Goal: Find specific page/section: Find specific page/section

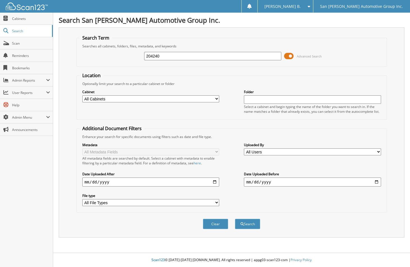
type input "204240"
click at [235, 219] on button "Search" at bounding box center [247, 224] width 25 height 10
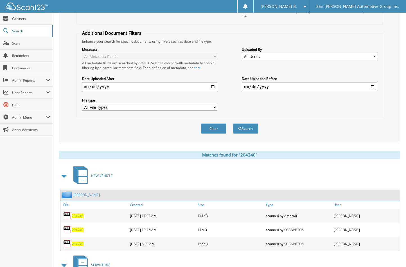
scroll to position [141, 0]
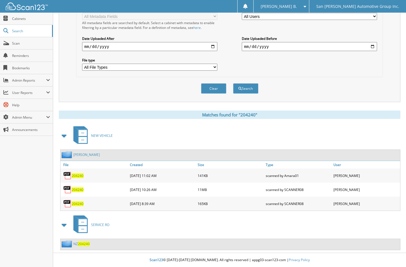
click at [75, 190] on span "204240" at bounding box center [78, 190] width 12 height 5
click at [74, 190] on span "204240" at bounding box center [78, 190] width 12 height 5
click at [210, 85] on button "Clear" at bounding box center [213, 88] width 25 height 10
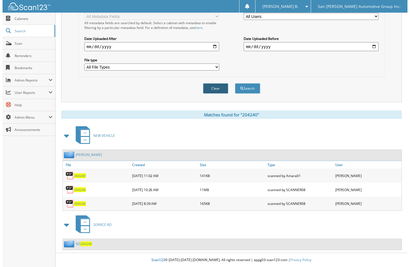
scroll to position [0, 0]
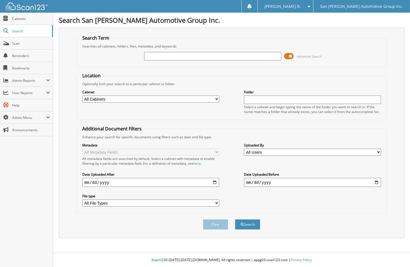
click at [191, 59] on input "text" at bounding box center [212, 56] width 137 height 8
type input "woods"
click at [235, 219] on button "Search" at bounding box center [247, 224] width 25 height 10
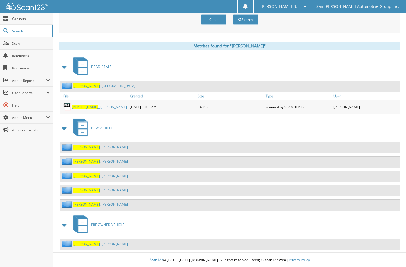
scroll to position [13, 0]
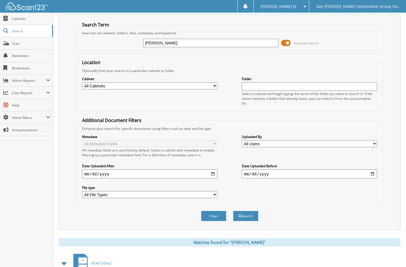
click at [187, 41] on input "[PERSON_NAME]" at bounding box center [210, 43] width 135 height 8
click at [216, 211] on button "Clear" at bounding box center [213, 216] width 25 height 10
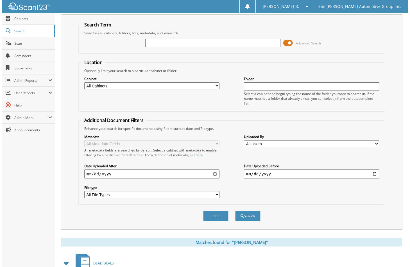
scroll to position [0, 0]
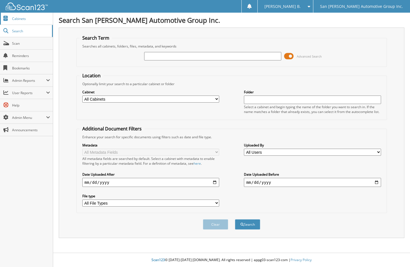
click at [25, 13] on link "Cabinets" at bounding box center [26, 19] width 53 height 12
type input "crouch"
click at [235, 219] on button "Search" at bounding box center [247, 224] width 25 height 10
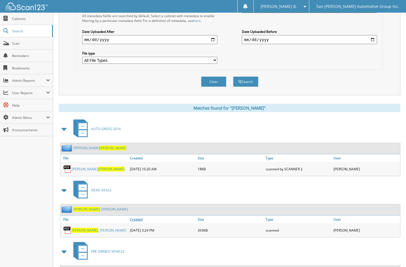
scroll to position [189, 0]
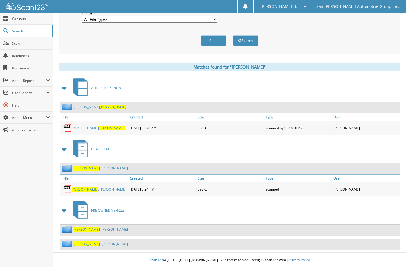
click at [95, 230] on link "[PERSON_NAME]" at bounding box center [100, 229] width 54 height 5
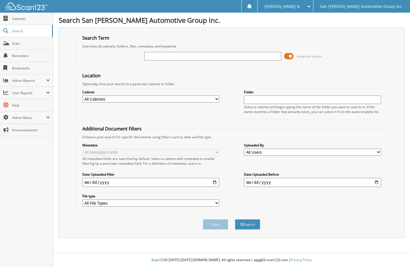
paste input "239094"
type input "239094"
click at [235, 219] on button "Search" at bounding box center [247, 224] width 25 height 10
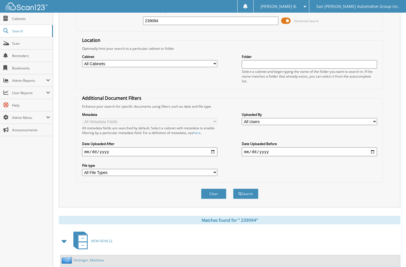
scroll to position [74, 0]
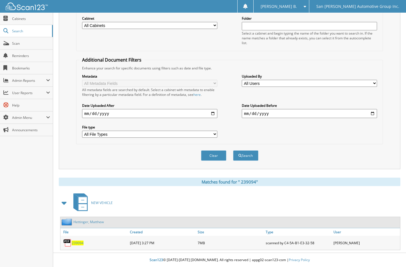
click at [77, 242] on span "2 3 9 0 9 4" at bounding box center [78, 242] width 12 height 5
click at [70, 26] on div "Search Term Searches all cabinets, folders, files, metadata, and keywords 23909…" at bounding box center [229, 61] width 341 height 215
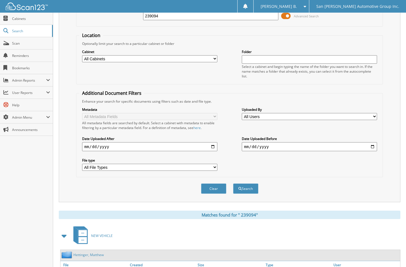
scroll to position [0, 0]
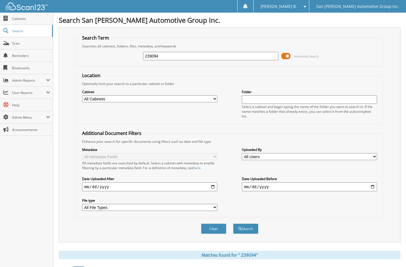
click at [213, 58] on input "239094" at bounding box center [210, 56] width 135 height 8
type input "324969"
click at [233, 224] on button "Search" at bounding box center [245, 229] width 25 height 10
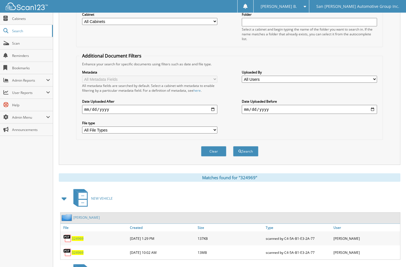
scroll to position [127, 0]
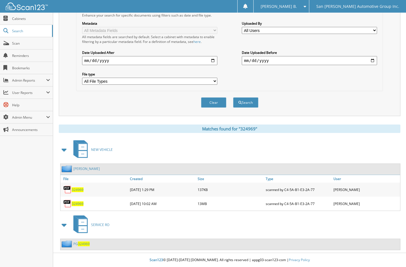
click at [75, 204] on span "324969" at bounding box center [78, 204] width 12 height 5
click at [212, 104] on button "Clear" at bounding box center [213, 102] width 25 height 10
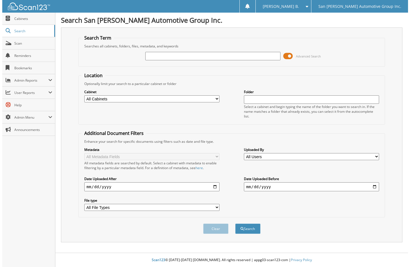
scroll to position [0, 0]
